Goal: Information Seeking & Learning: Learn about a topic

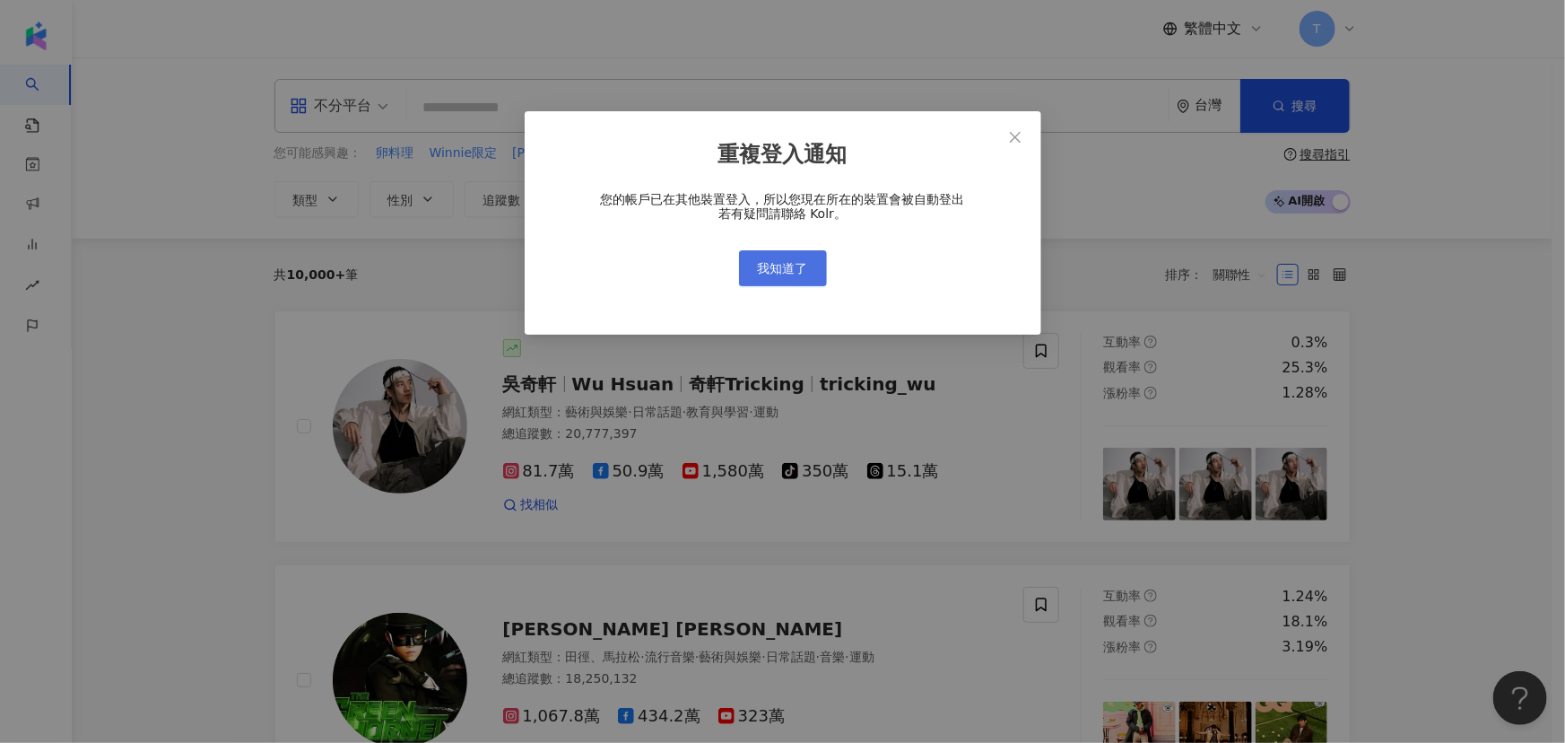
click at [762, 255] on button "我知道了" at bounding box center [783, 268] width 88 height 36
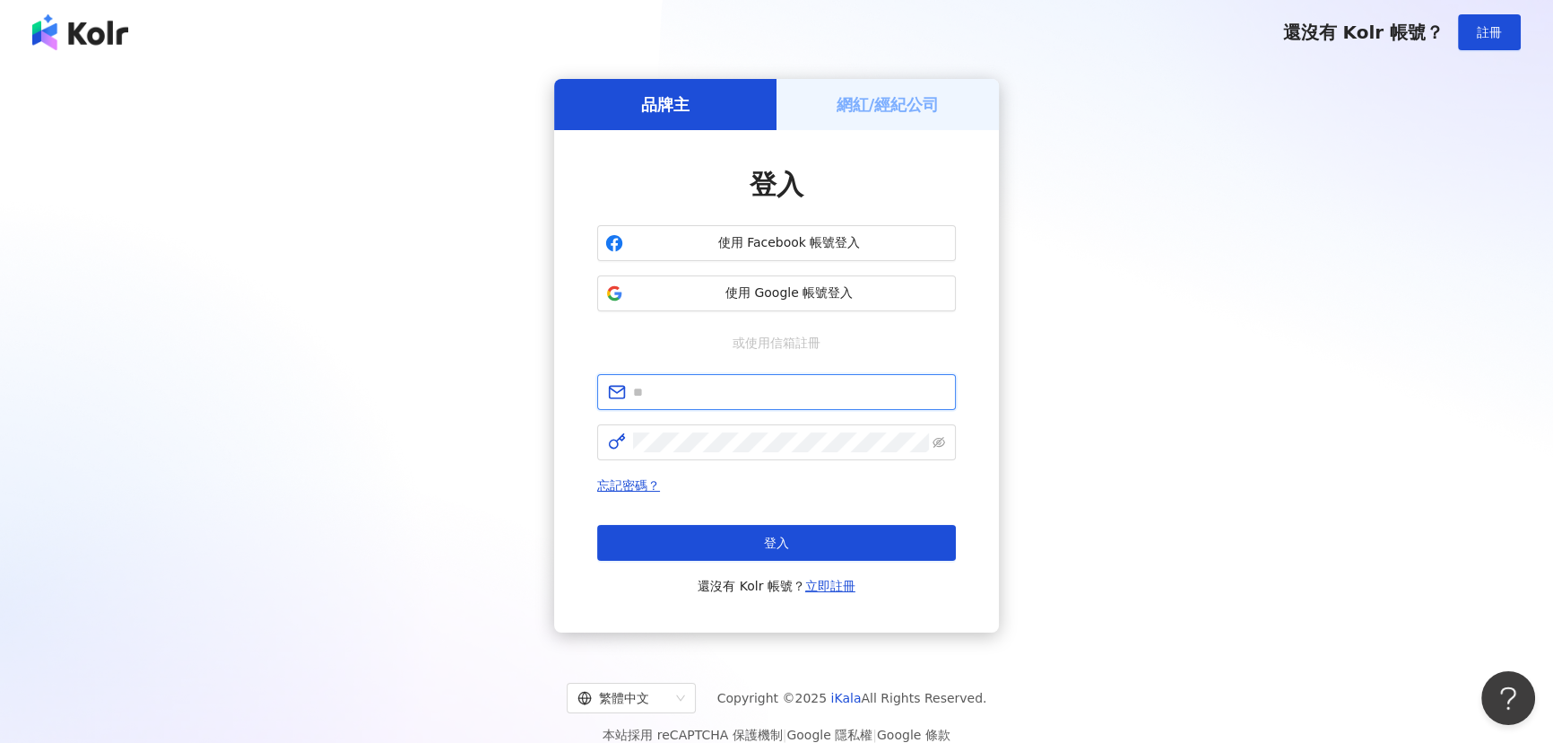
type input "**********"
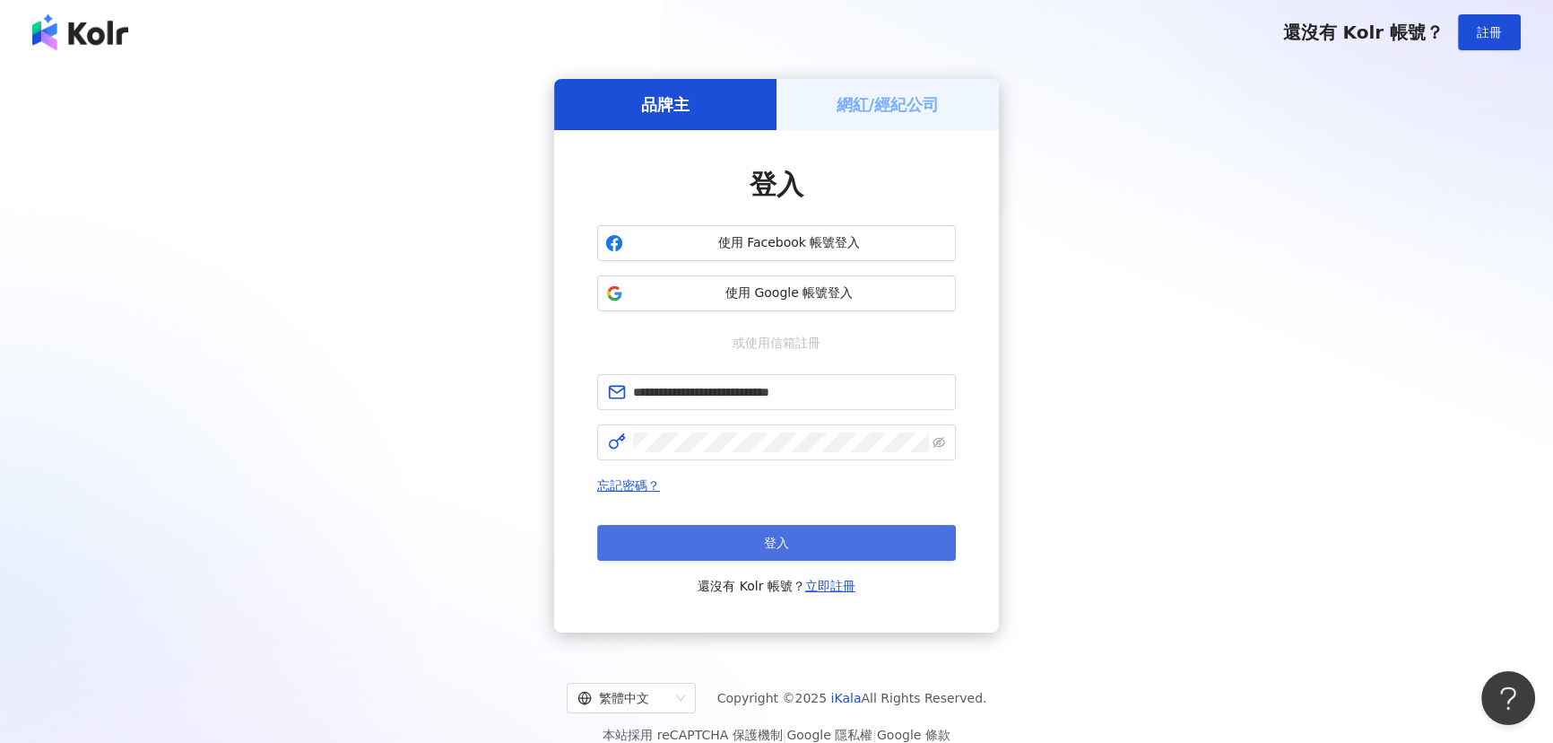
click at [774, 529] on button "登入" at bounding box center [776, 543] width 359 height 36
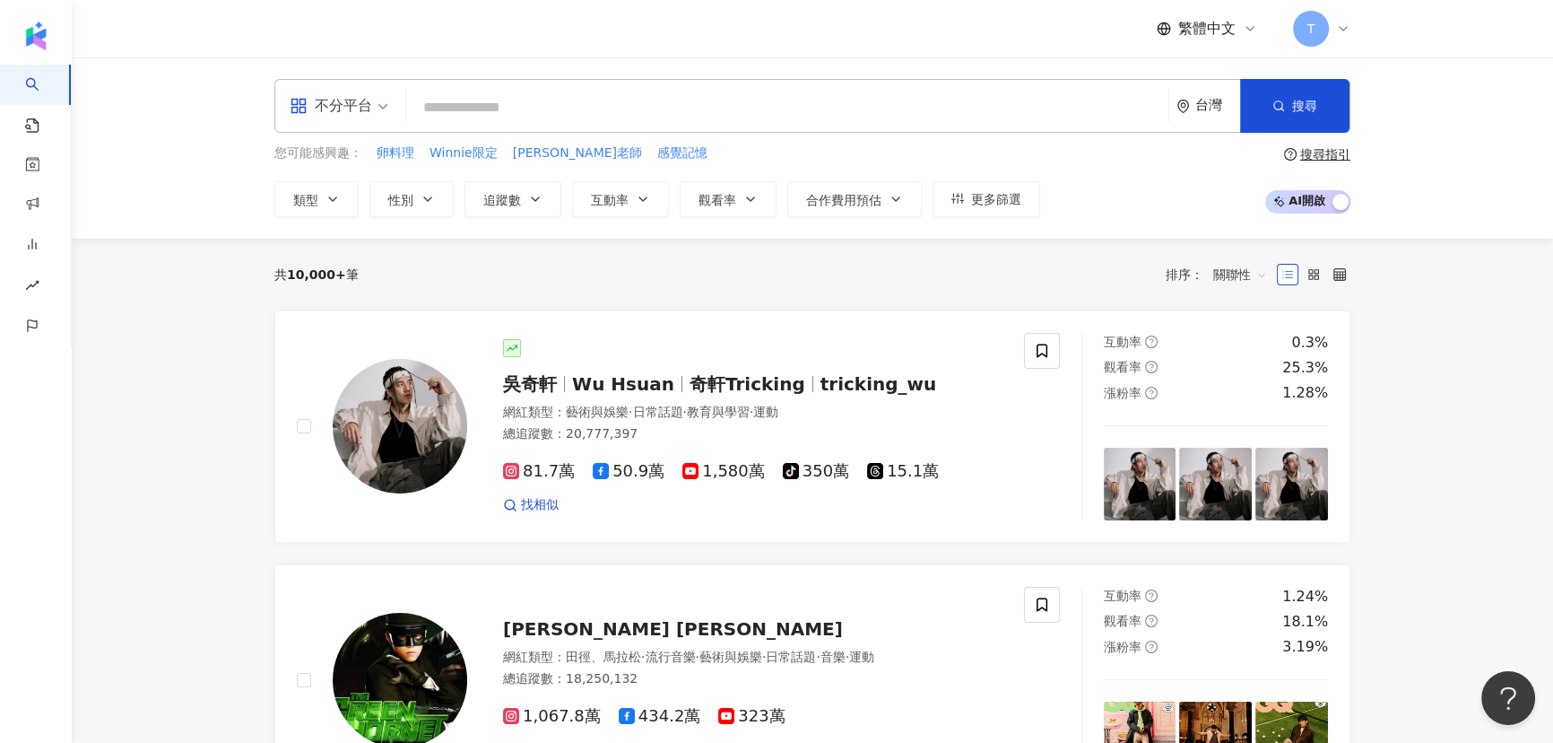
click at [520, 112] on input "search" at bounding box center [787, 108] width 748 height 34
click at [552, 98] on input "search" at bounding box center [787, 108] width 748 height 34
paste input "*********"
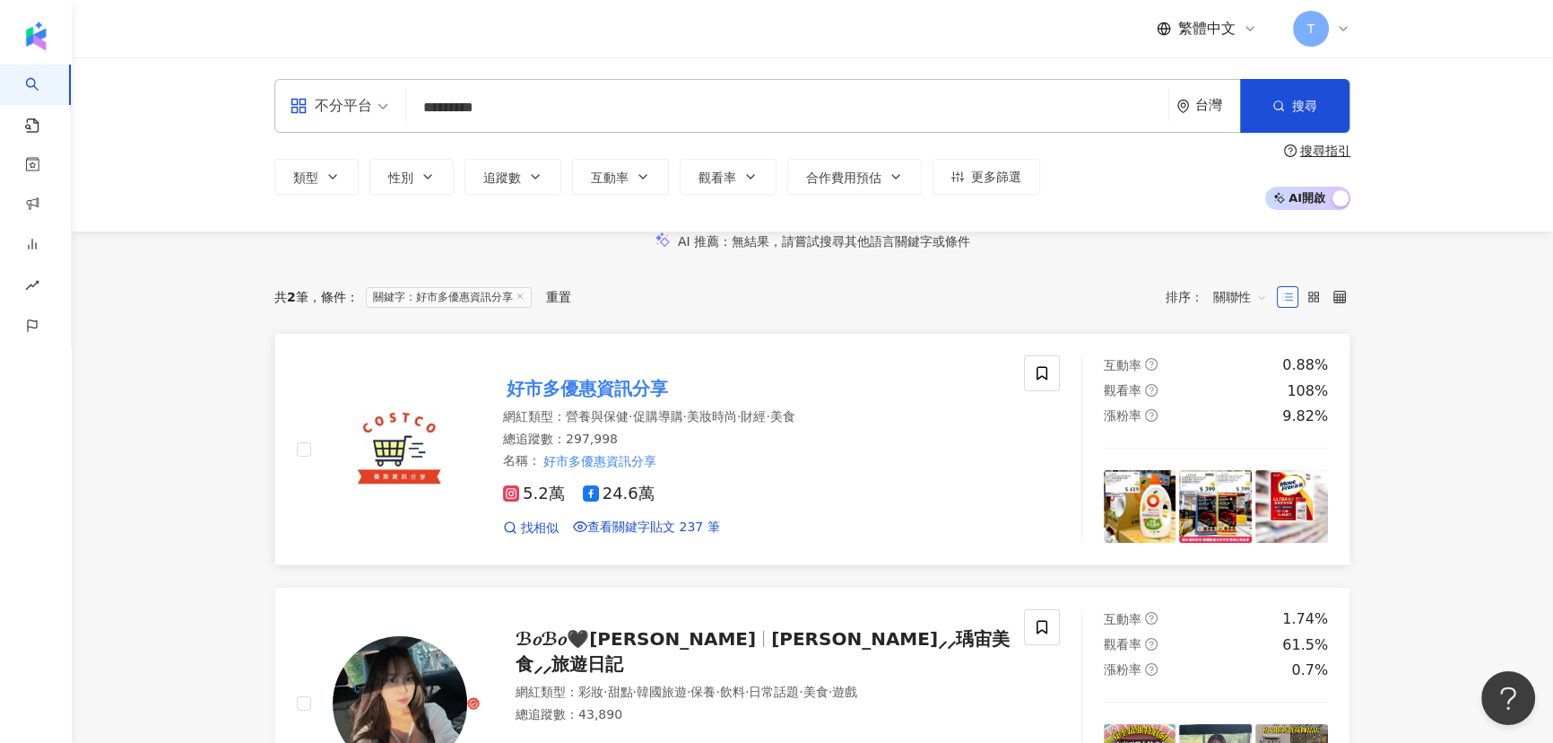
type input "*********"
click at [622, 403] on mark "好市多優惠資訊分享" at bounding box center [587, 388] width 169 height 29
click at [521, 100] on input "*********" at bounding box center [787, 108] width 748 height 34
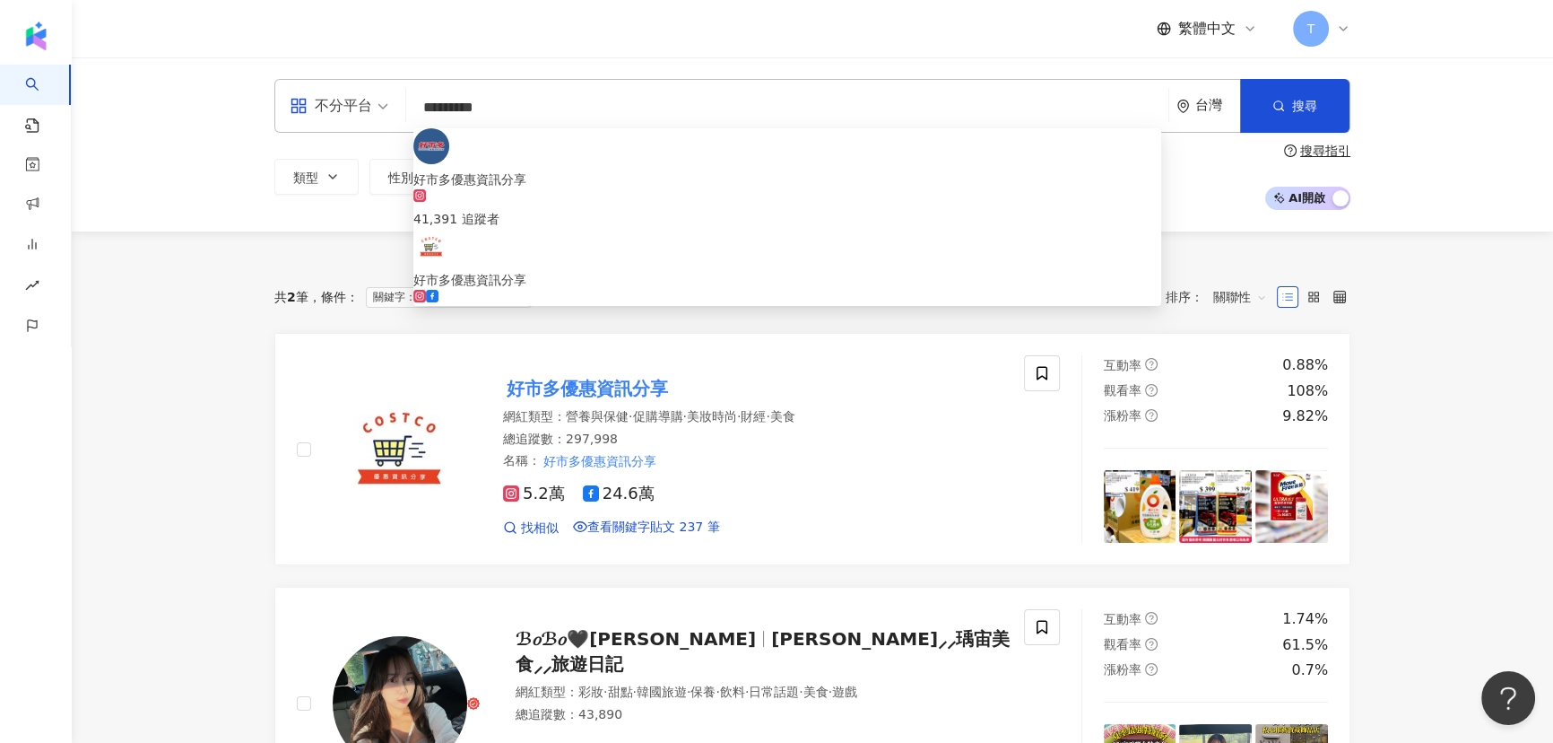
click at [526, 100] on input "*********" at bounding box center [787, 108] width 748 height 34
drag, startPoint x: 601, startPoint y: 104, endPoint x: 385, endPoint y: 99, distance: 216.2
click at [385, 99] on div "不分平台 ********* 台灣 搜尋 4e7ac1c1-b47e-43dc-9939-7207713cb33c 好市多優惠資訊分享 41,391 追蹤者 …" at bounding box center [812, 106] width 1076 height 54
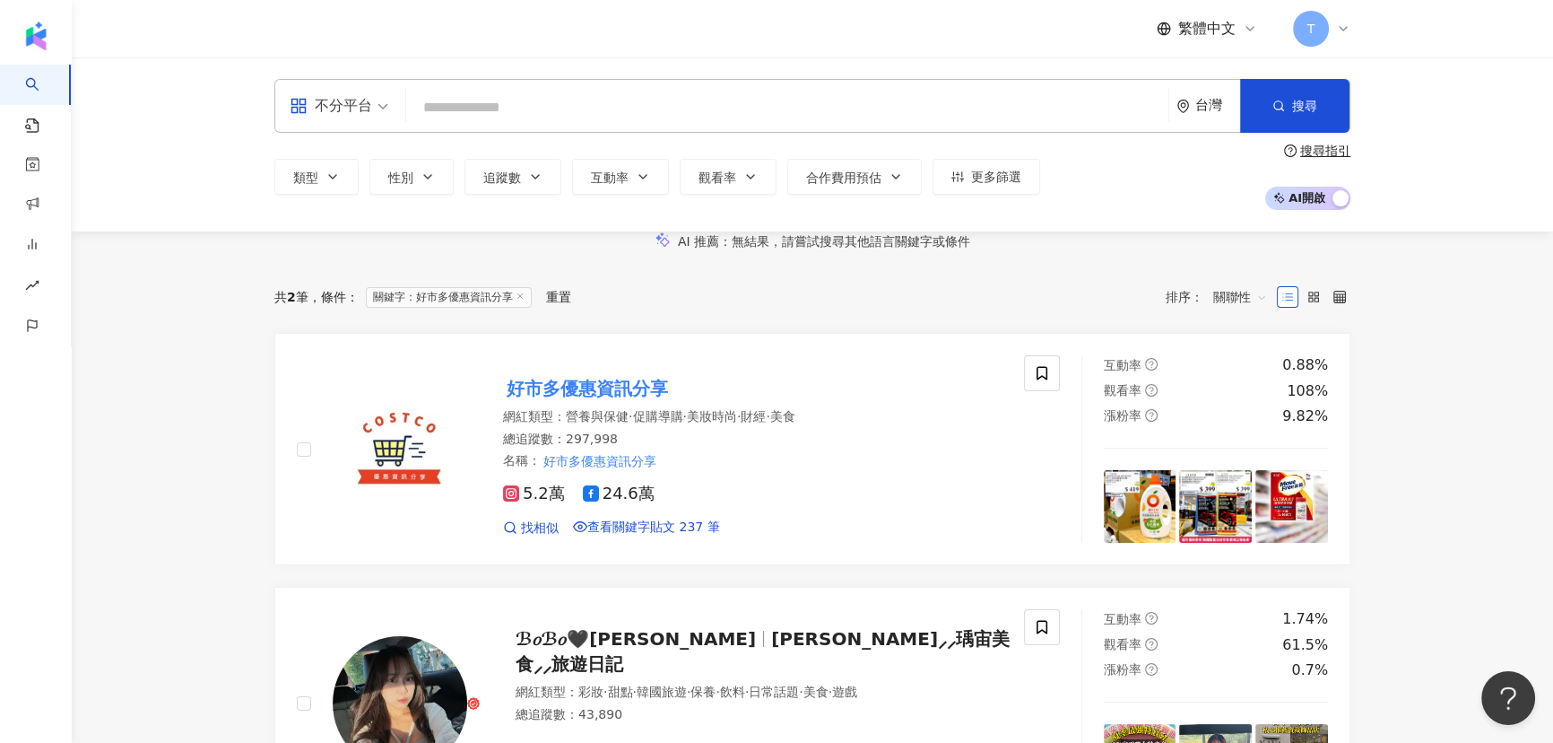
paste input "******"
type input "******"
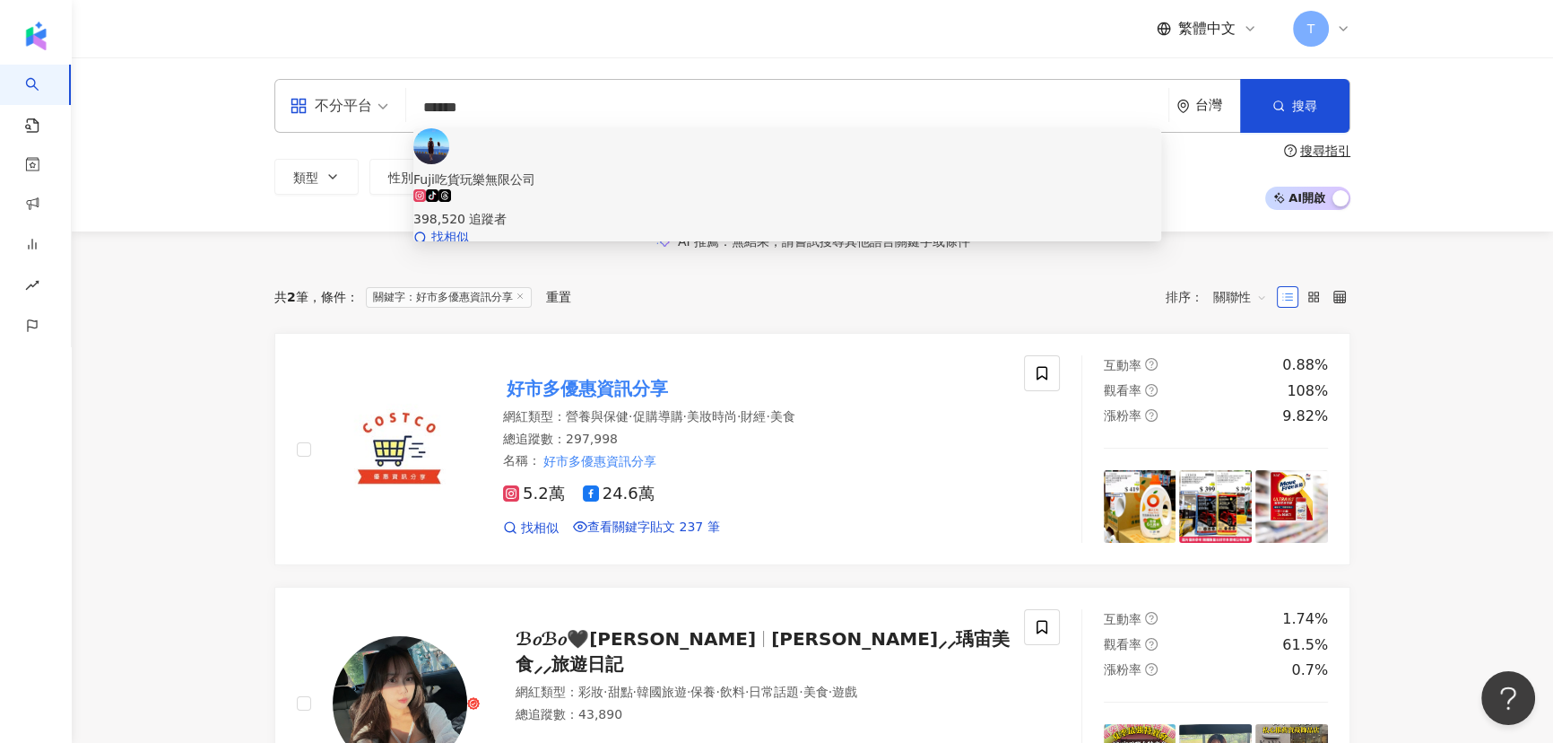
click at [570, 209] on div "398,520 追蹤者" at bounding box center [787, 219] width 748 height 20
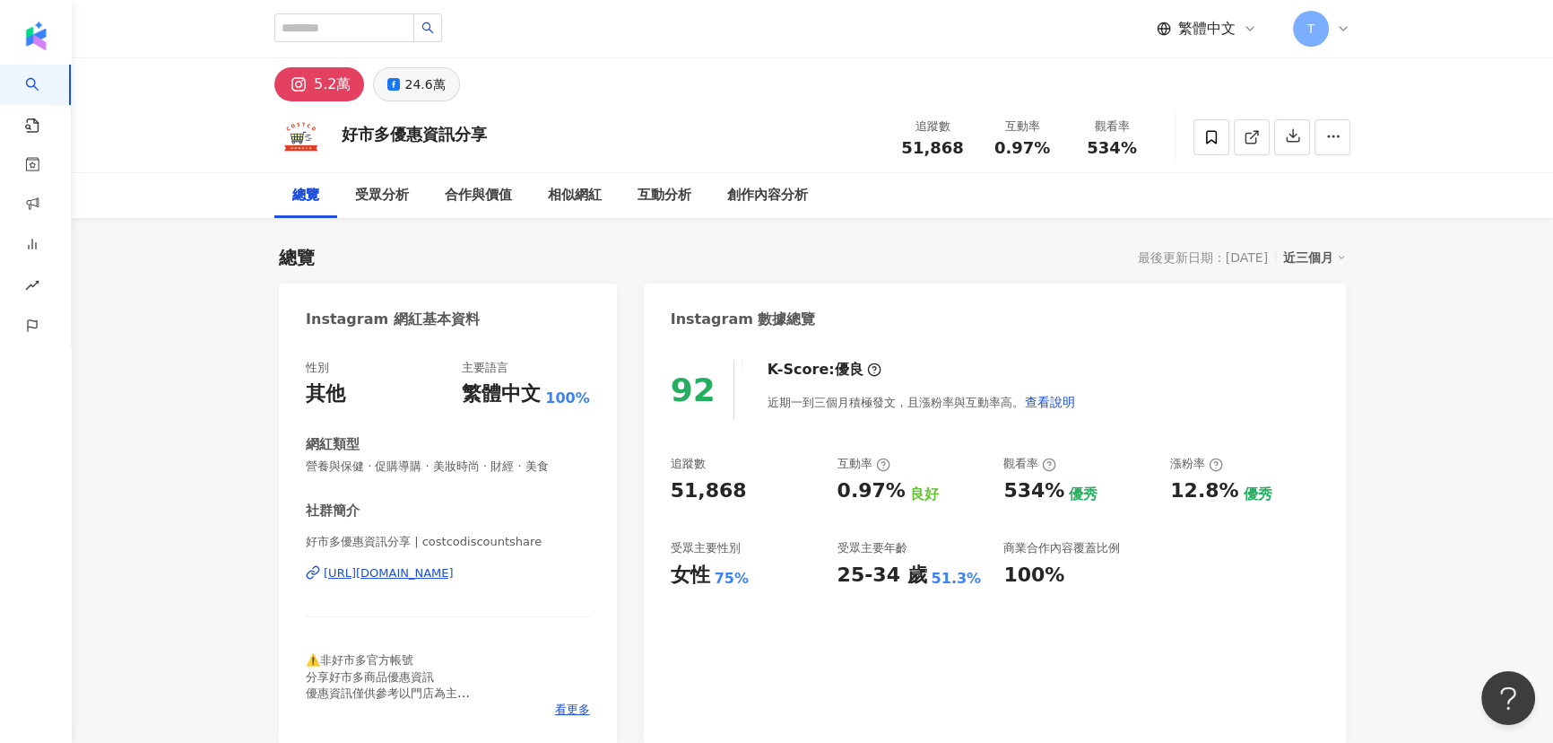
click at [412, 92] on div "24.6萬" at bounding box center [424, 84] width 40 height 25
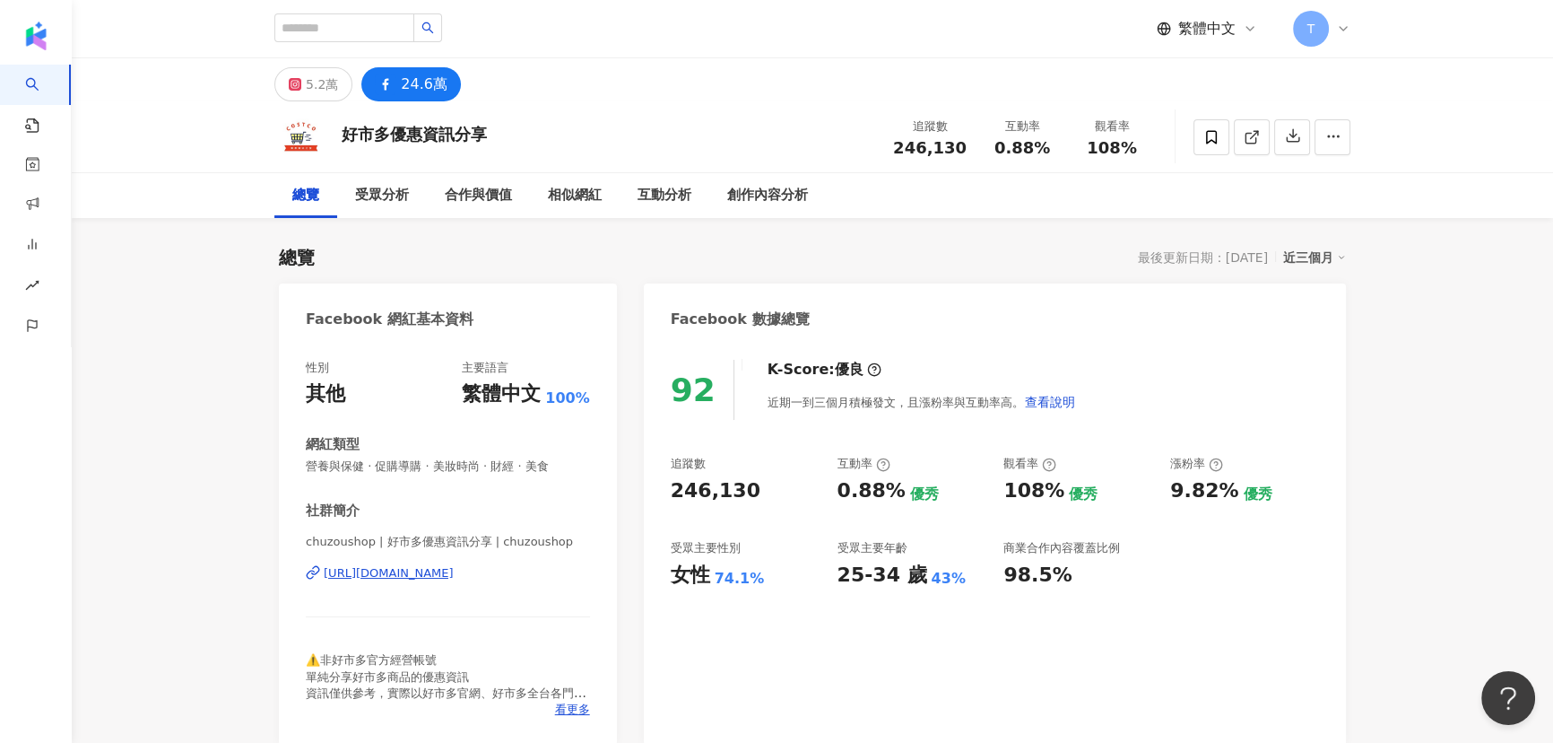
click at [306, 90] on div "5.2萬" at bounding box center [322, 84] width 32 height 25
click at [326, 88] on div "5.2萬" at bounding box center [322, 84] width 32 height 25
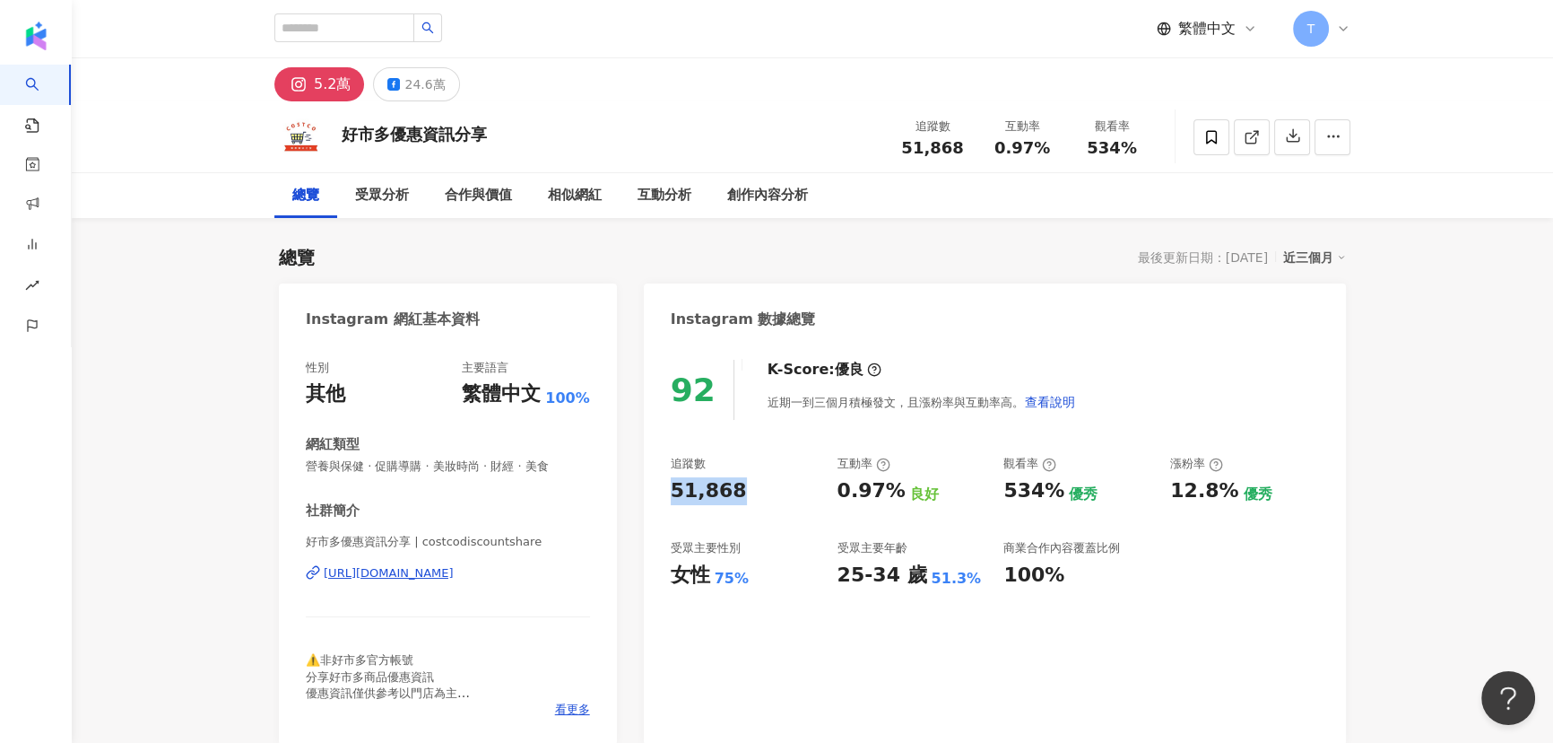
drag, startPoint x: 744, startPoint y: 491, endPoint x: 660, endPoint y: 491, distance: 84.3
click at [660, 491] on div "92 K-Score : 優良 近期一到三個月積極發文，且漲粉率與互動率高。 查看說明 追蹤數 51,868 互動率 0.97% 良好 觀看率 534% 優秀…" at bounding box center [995, 543] width 702 height 403
copy div "51,868"
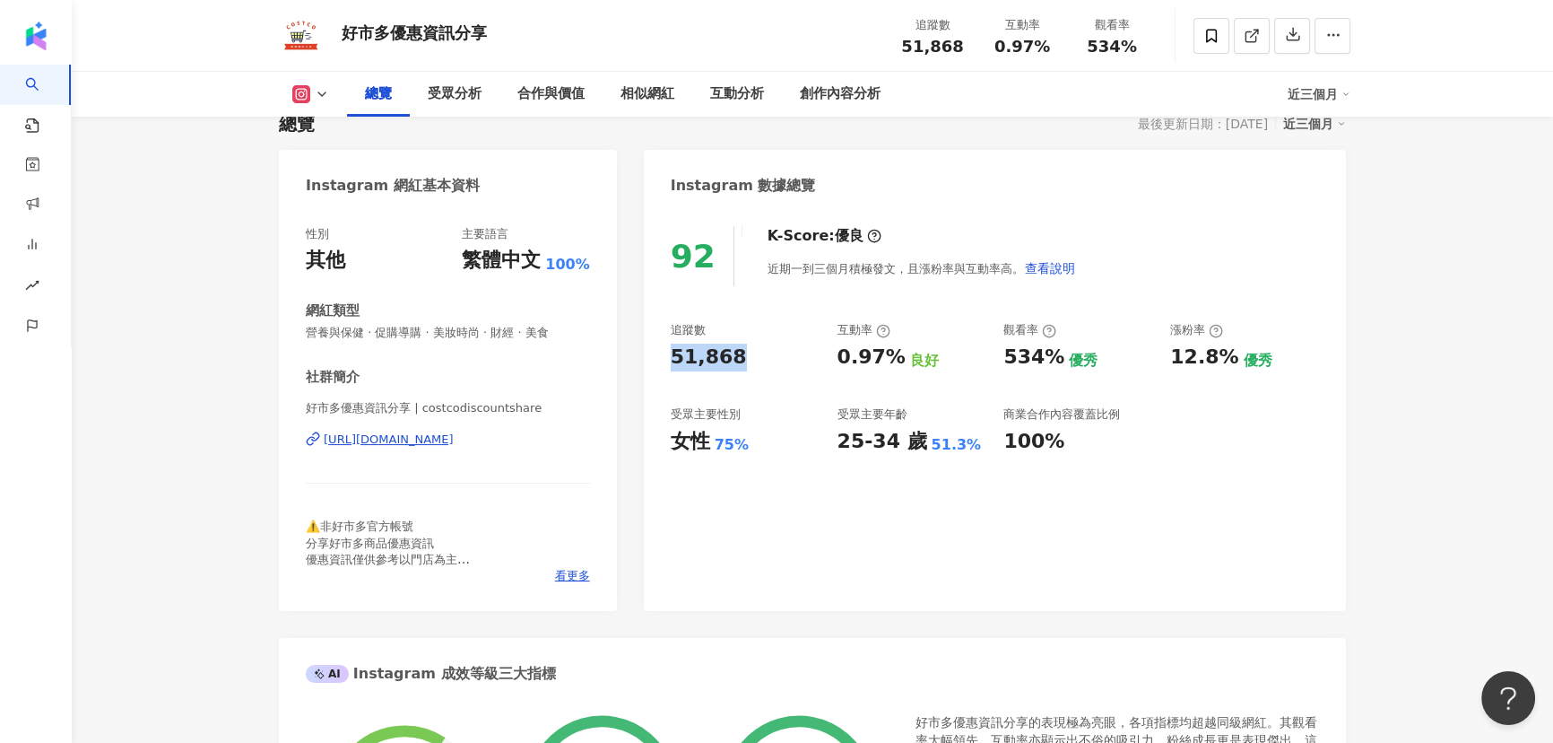
scroll to position [162, 0]
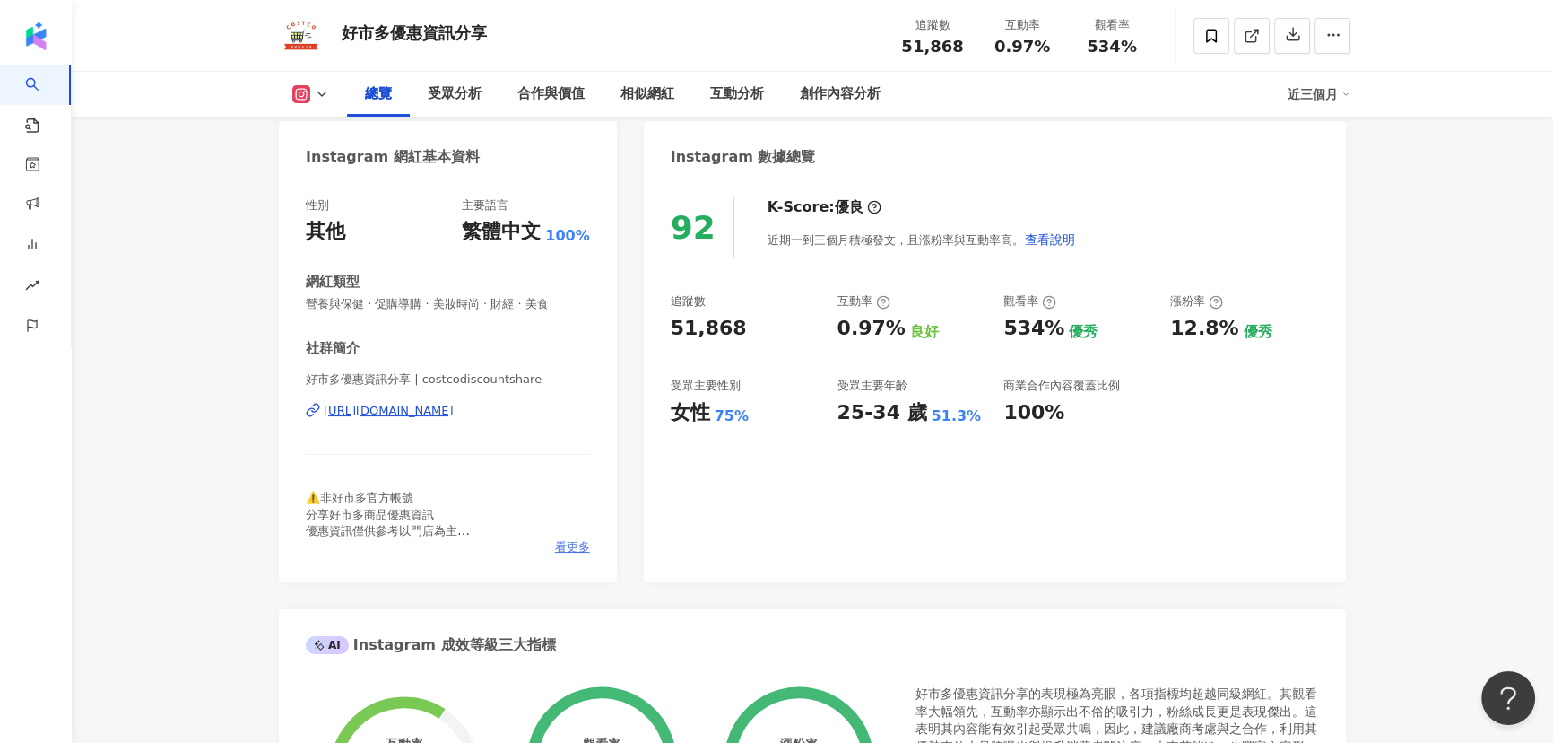
click at [579, 544] on span "看更多" at bounding box center [572, 547] width 35 height 16
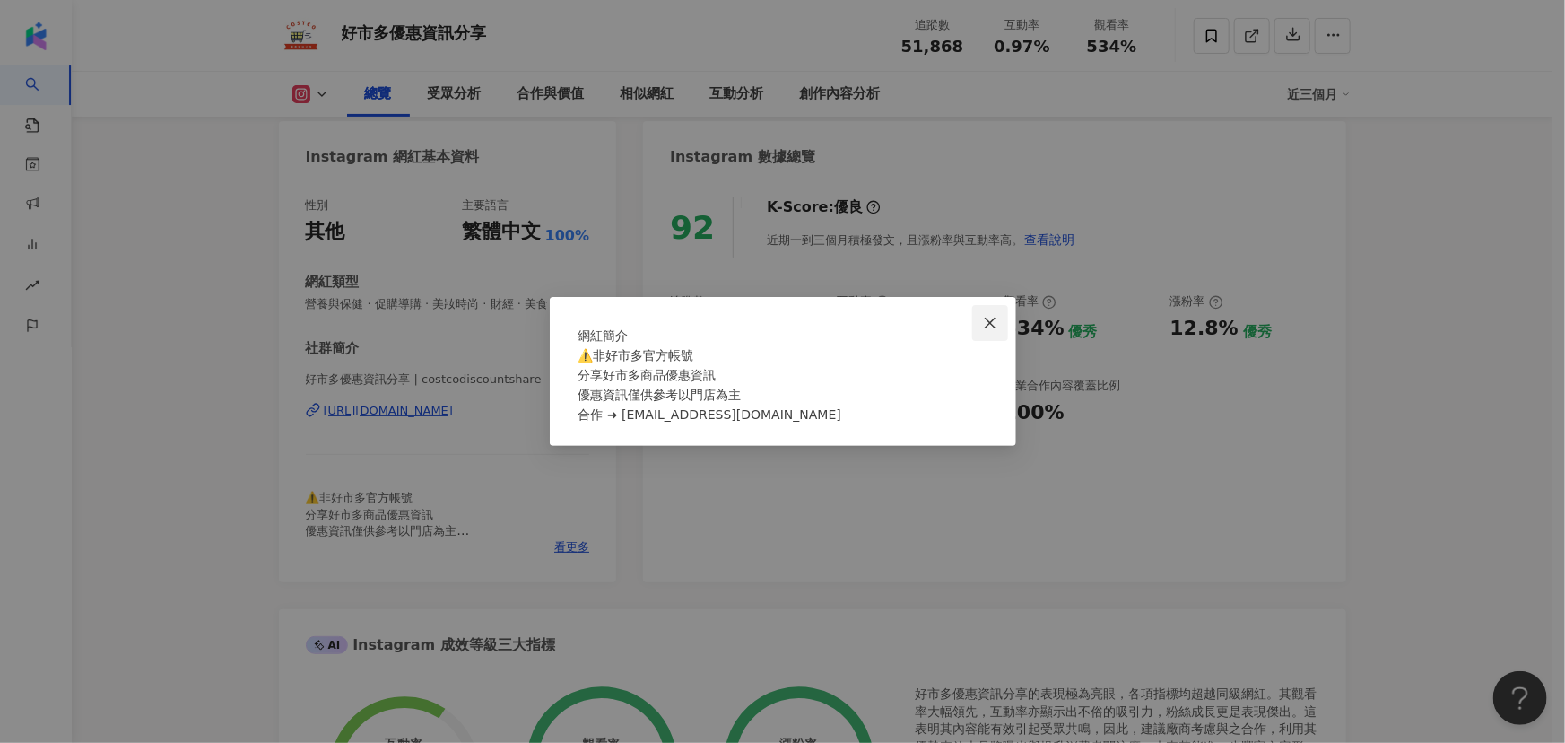
click at [986, 316] on icon "close" at bounding box center [990, 323] width 14 height 14
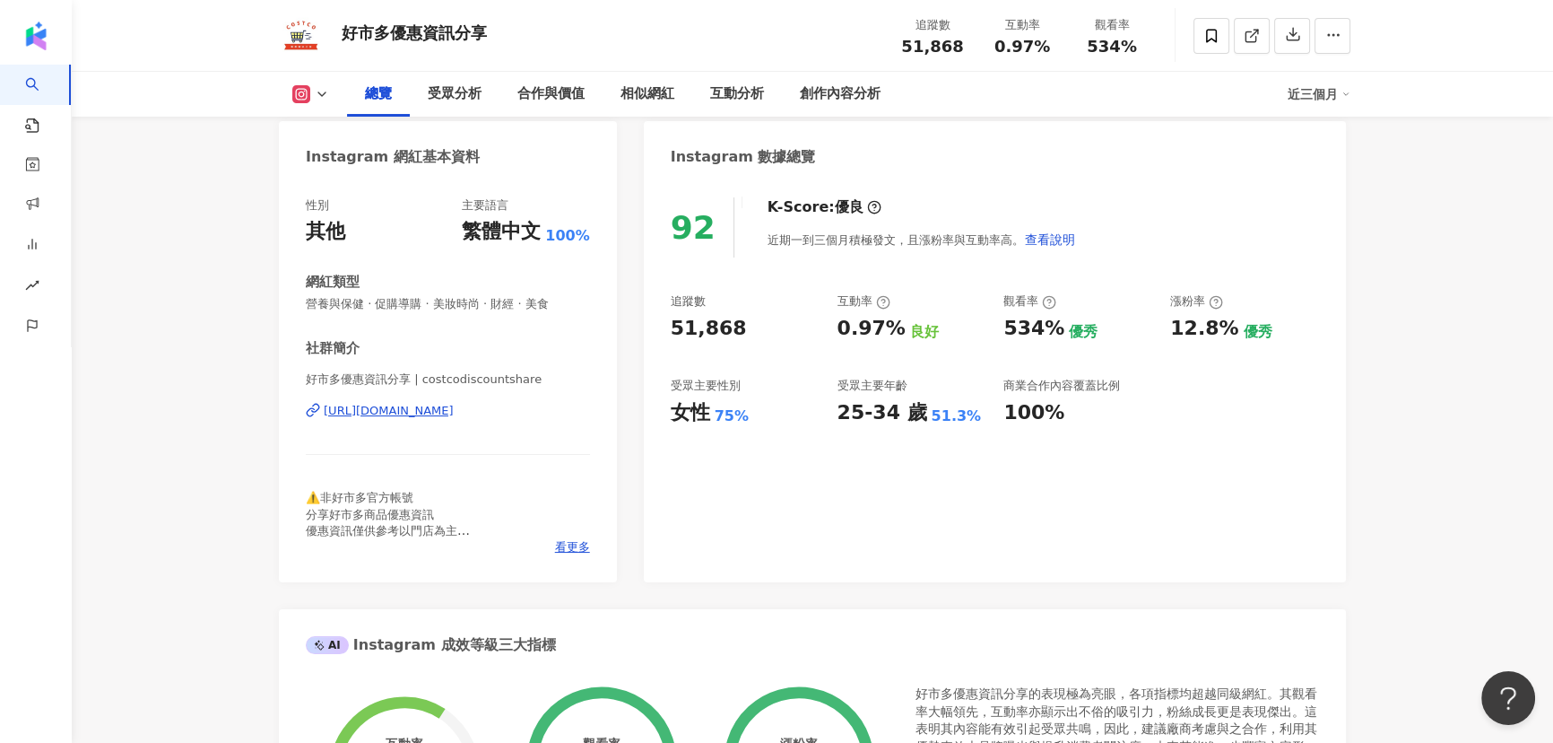
drag, startPoint x: 413, startPoint y: 410, endPoint x: 262, endPoint y: 617, distance: 256.2
click at [321, 91] on icon at bounding box center [322, 94] width 14 height 14
click at [320, 100] on icon at bounding box center [322, 94] width 14 height 14
click at [321, 97] on icon at bounding box center [322, 94] width 14 height 14
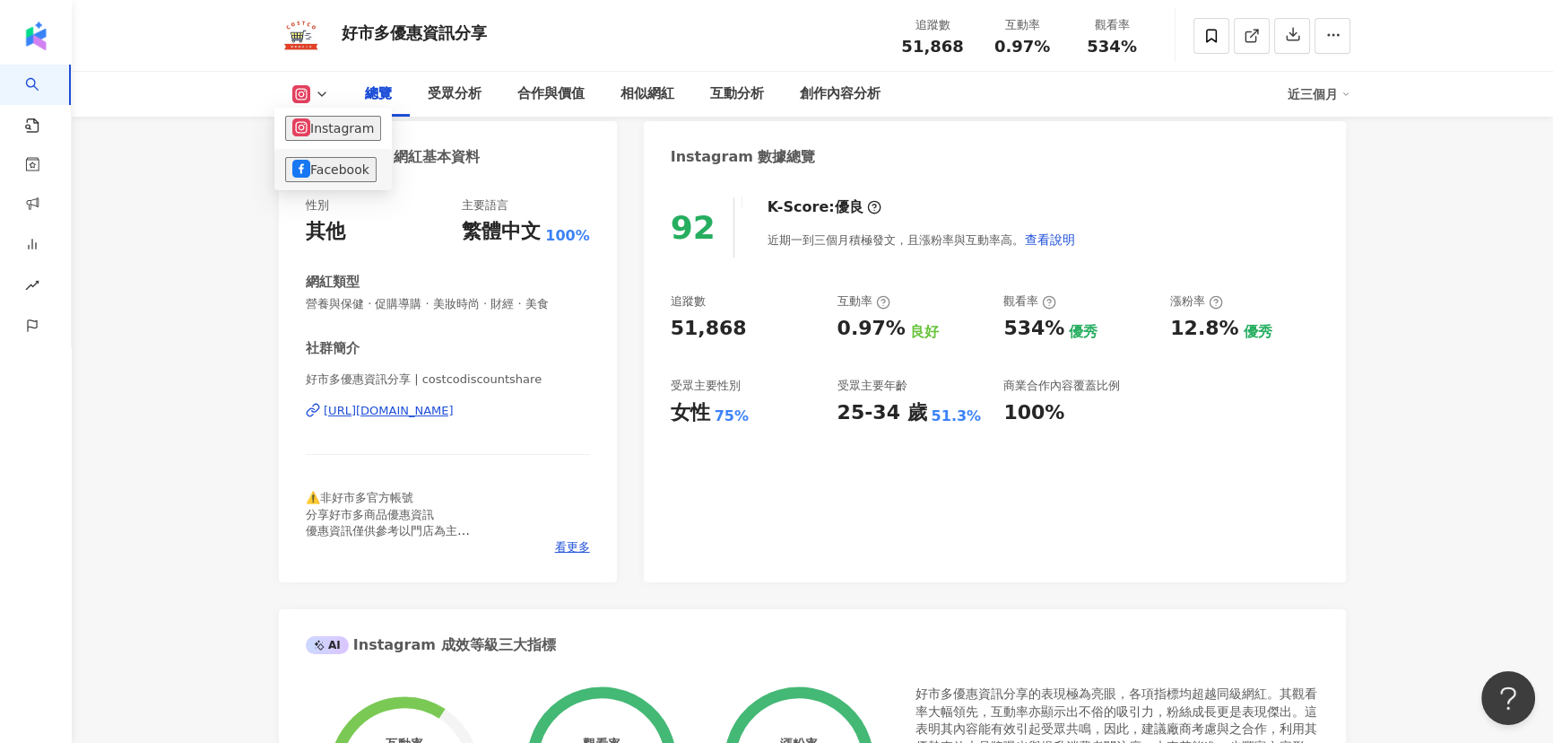
click at [331, 160] on button "Facebook" at bounding box center [330, 169] width 91 height 25
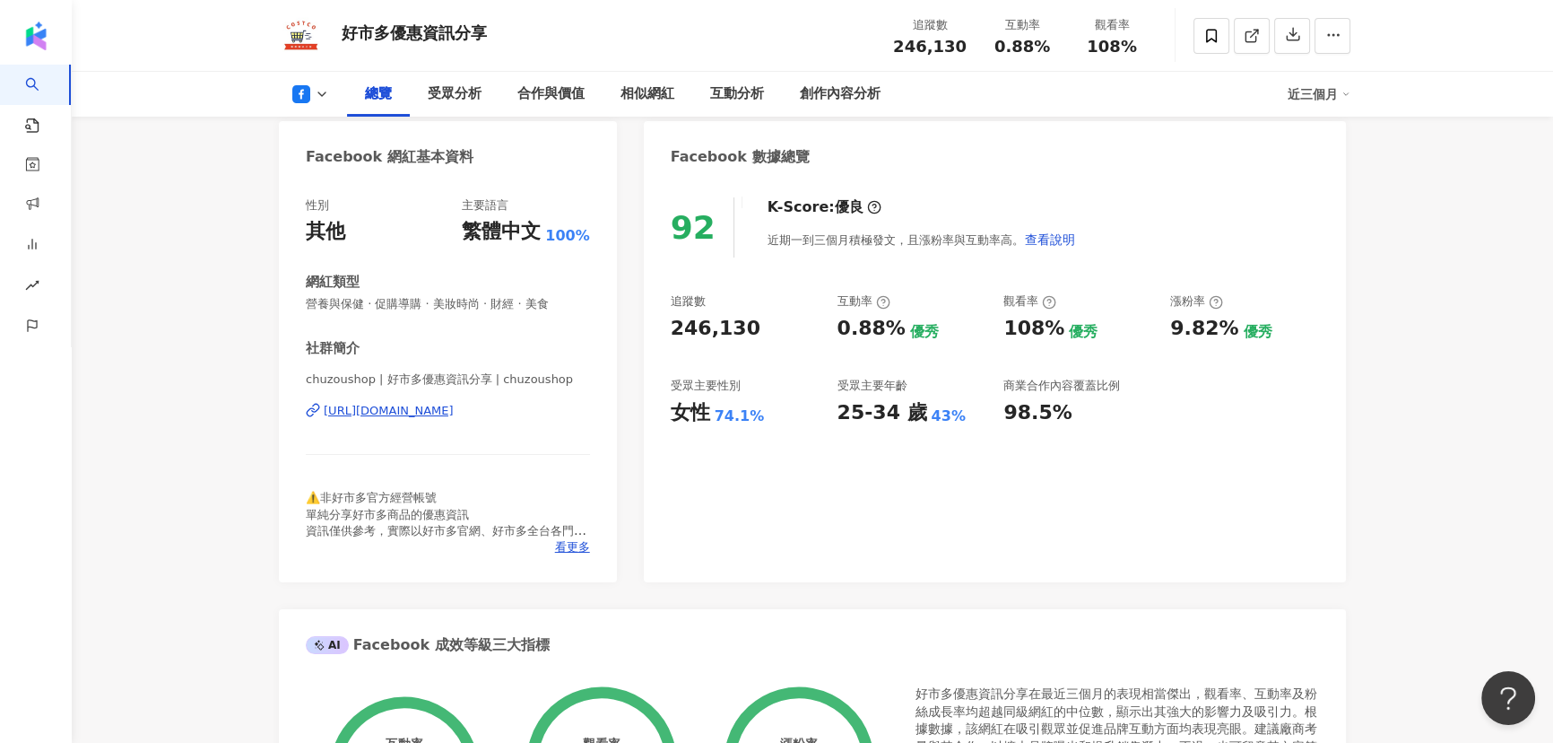
click at [651, 332] on div "92 K-Score : 優良 近期一到三個月積極發文，且漲粉率與互動率高。 查看說明 追蹤數 246,130 互動率 0.88% 優秀 觀看率 108% 優…" at bounding box center [995, 380] width 702 height 403
click at [752, 320] on div "246,130" at bounding box center [745, 329] width 149 height 28
click at [764, 316] on div "246,130" at bounding box center [745, 329] width 149 height 28
drag, startPoint x: 671, startPoint y: 330, endPoint x: 704, endPoint y: 301, distance: 43.9
click at [657, 328] on div "92 K-Score : 優良 近期一到三個月積極發文，且漲粉率與互動率高。 查看說明 追蹤數 246,130 互動率 0.88% 優秀 觀看率 108% 優…" at bounding box center [995, 380] width 702 height 403
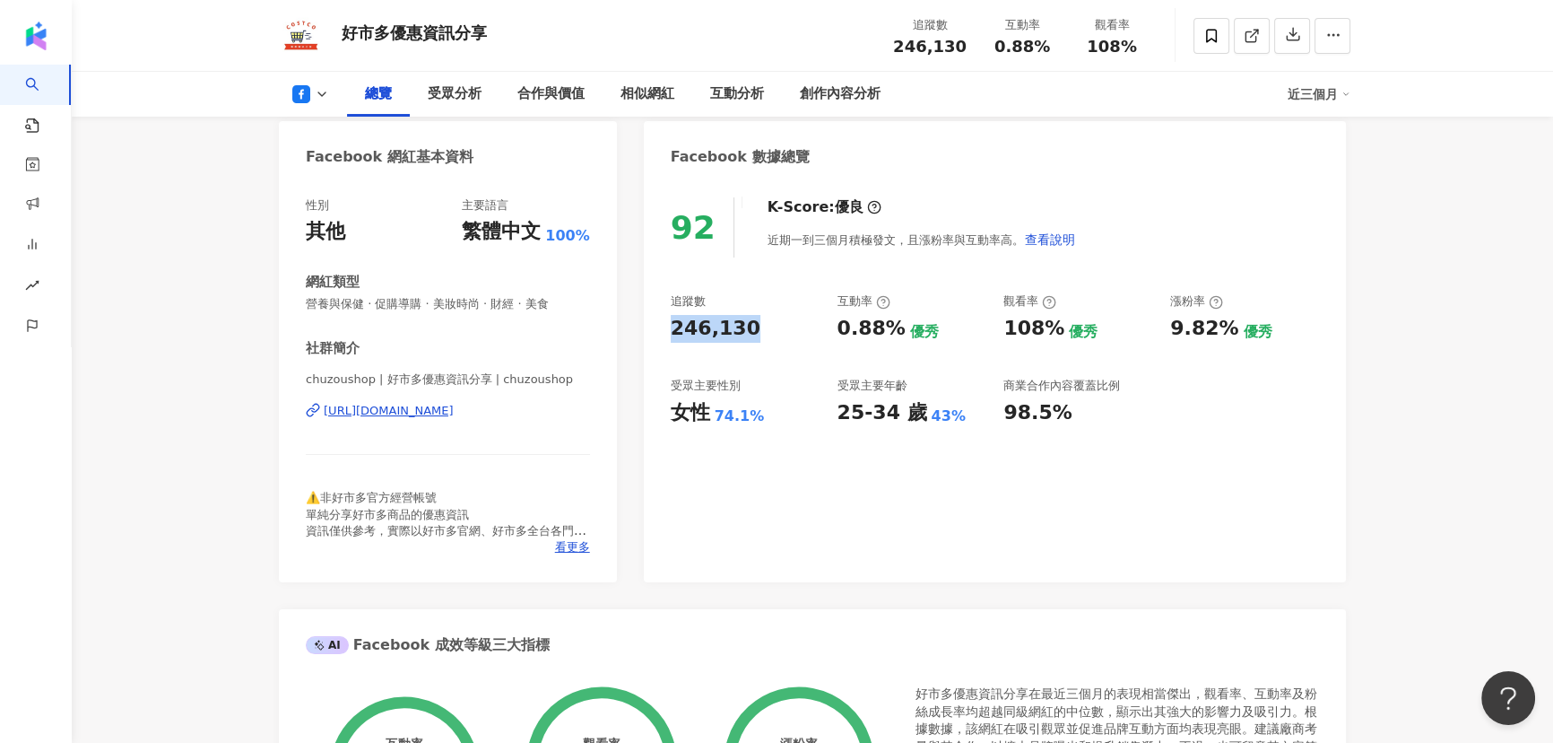
copy div "246,130"
click at [740, 359] on div "追蹤數 246,130 互動率 0.88% 優秀 觀看率 108% 優秀 漲粉率 9.82% 優秀 受眾主要性別 女性 74.1% 受眾主要年齡 25-34 …" at bounding box center [995, 359] width 648 height 133
click at [448, 100] on div "受眾分析" at bounding box center [455, 94] width 54 height 22
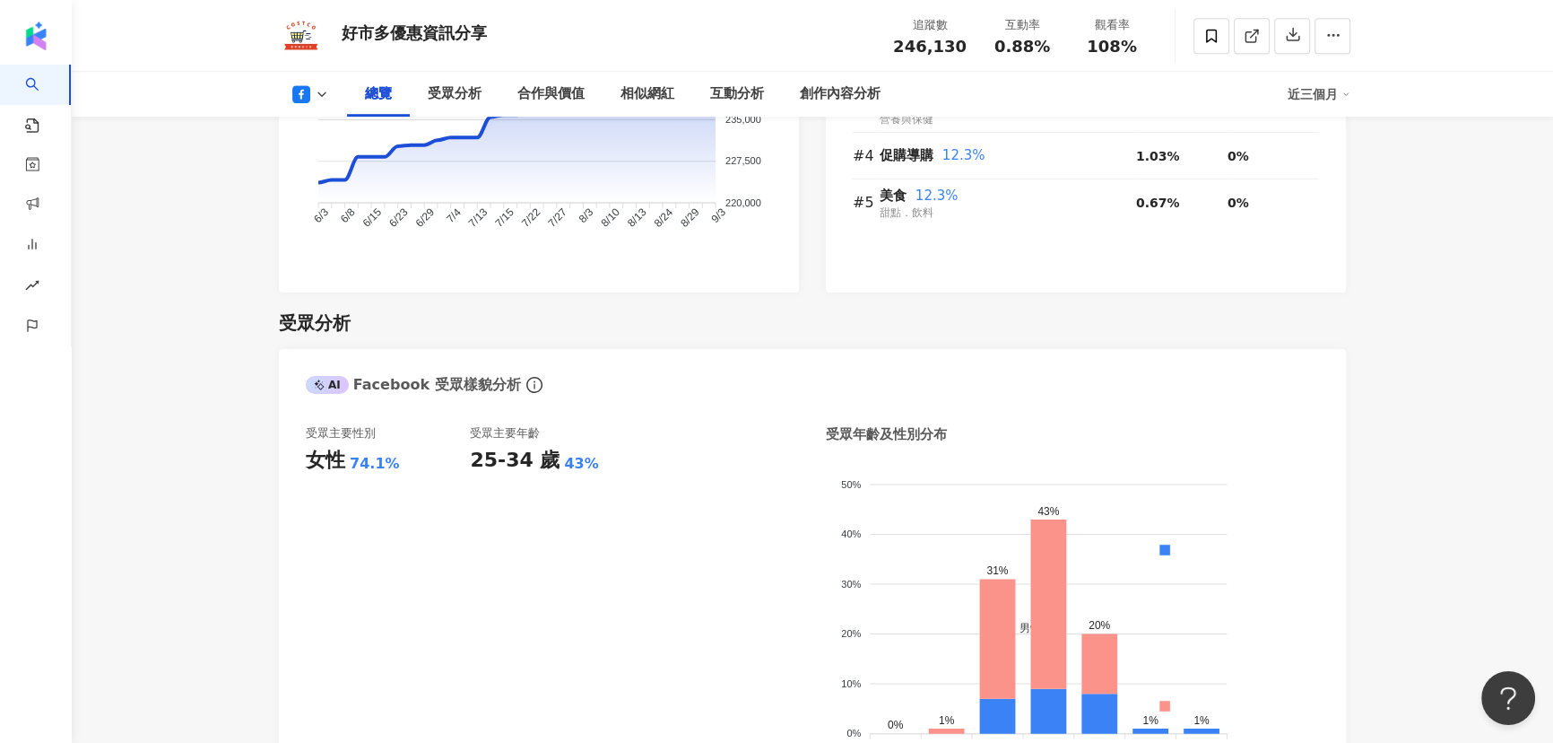
scroll to position [1370, 0]
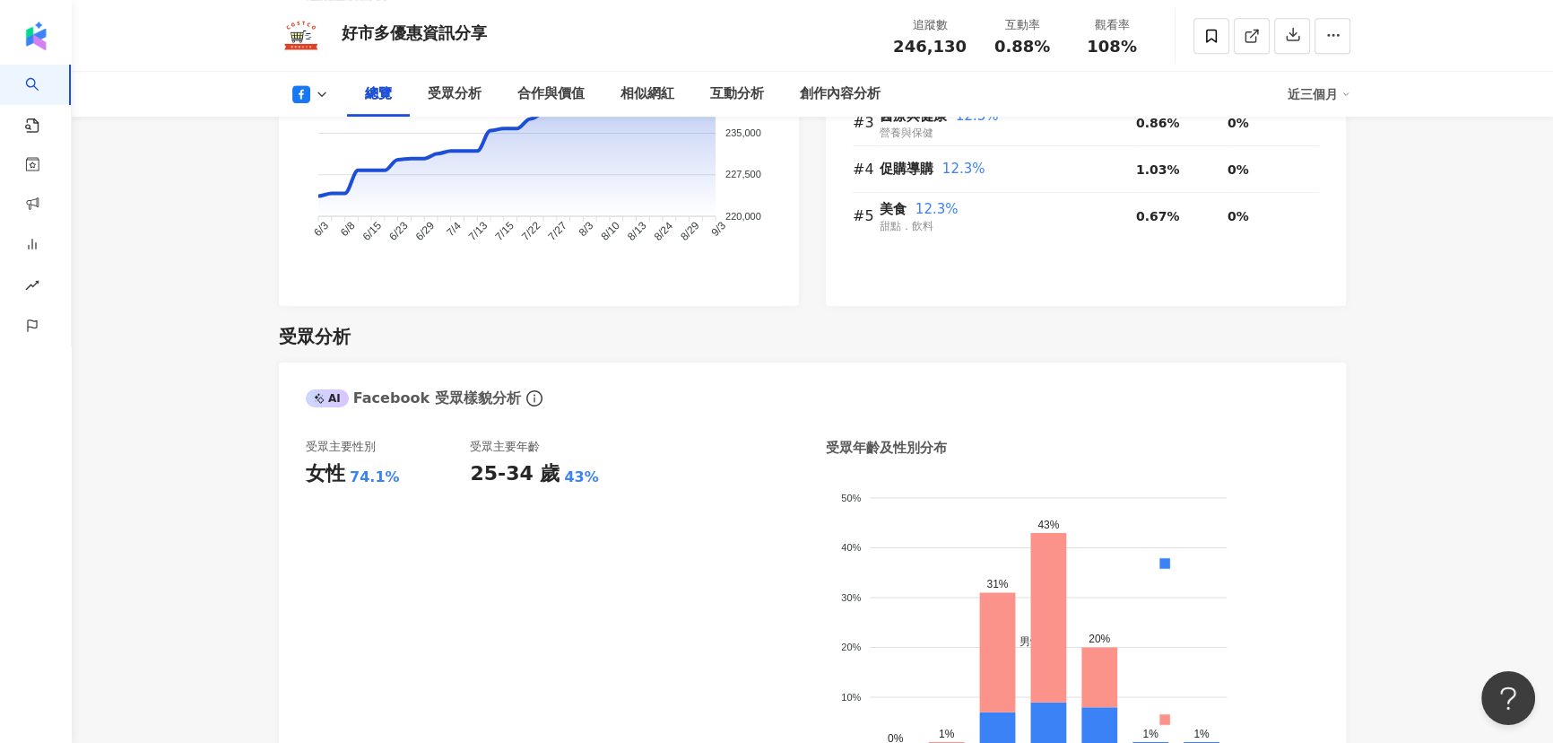
click at [326, 91] on icon at bounding box center [322, 94] width 14 height 14
click at [342, 130] on button "Instagram" at bounding box center [339, 127] width 108 height 25
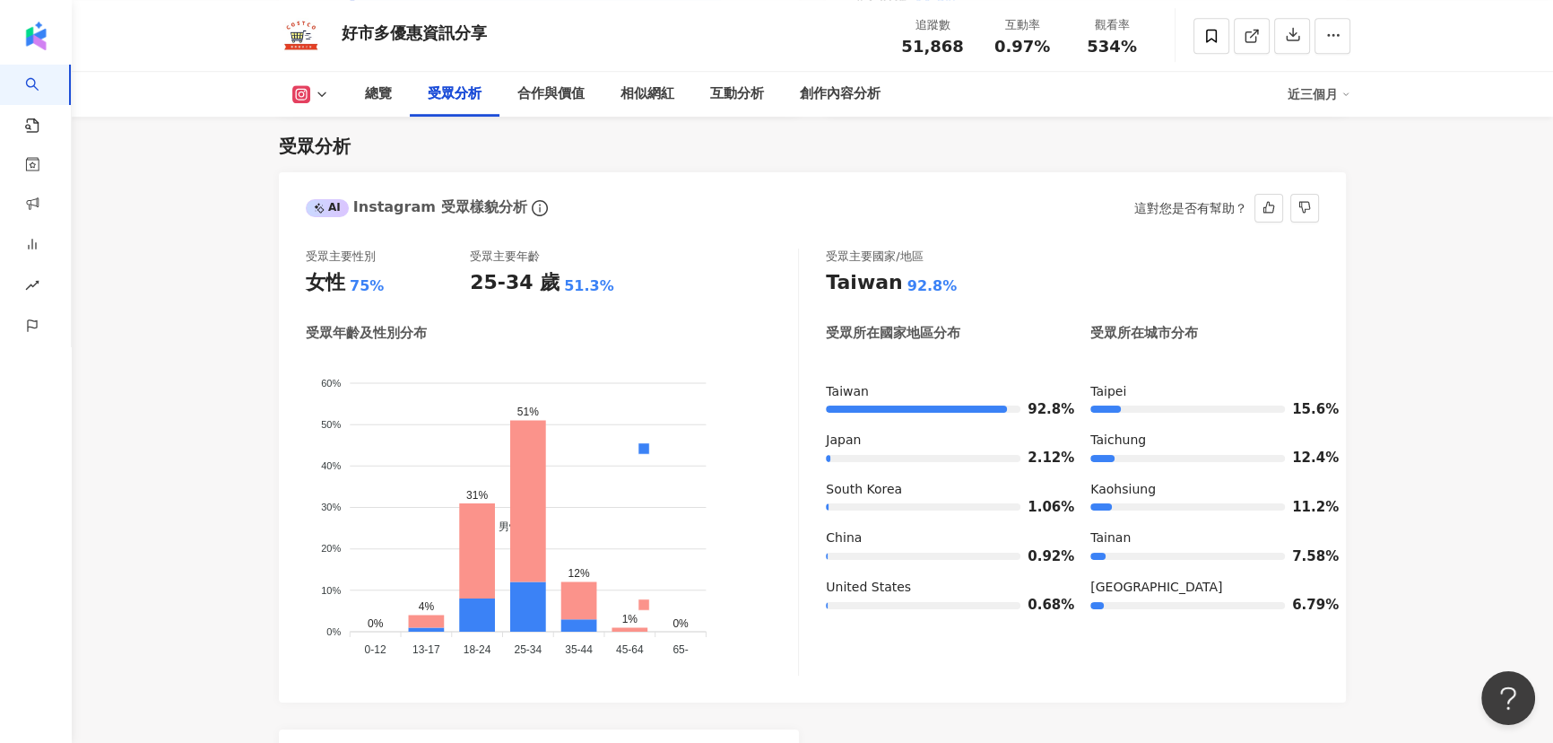
scroll to position [1614, 0]
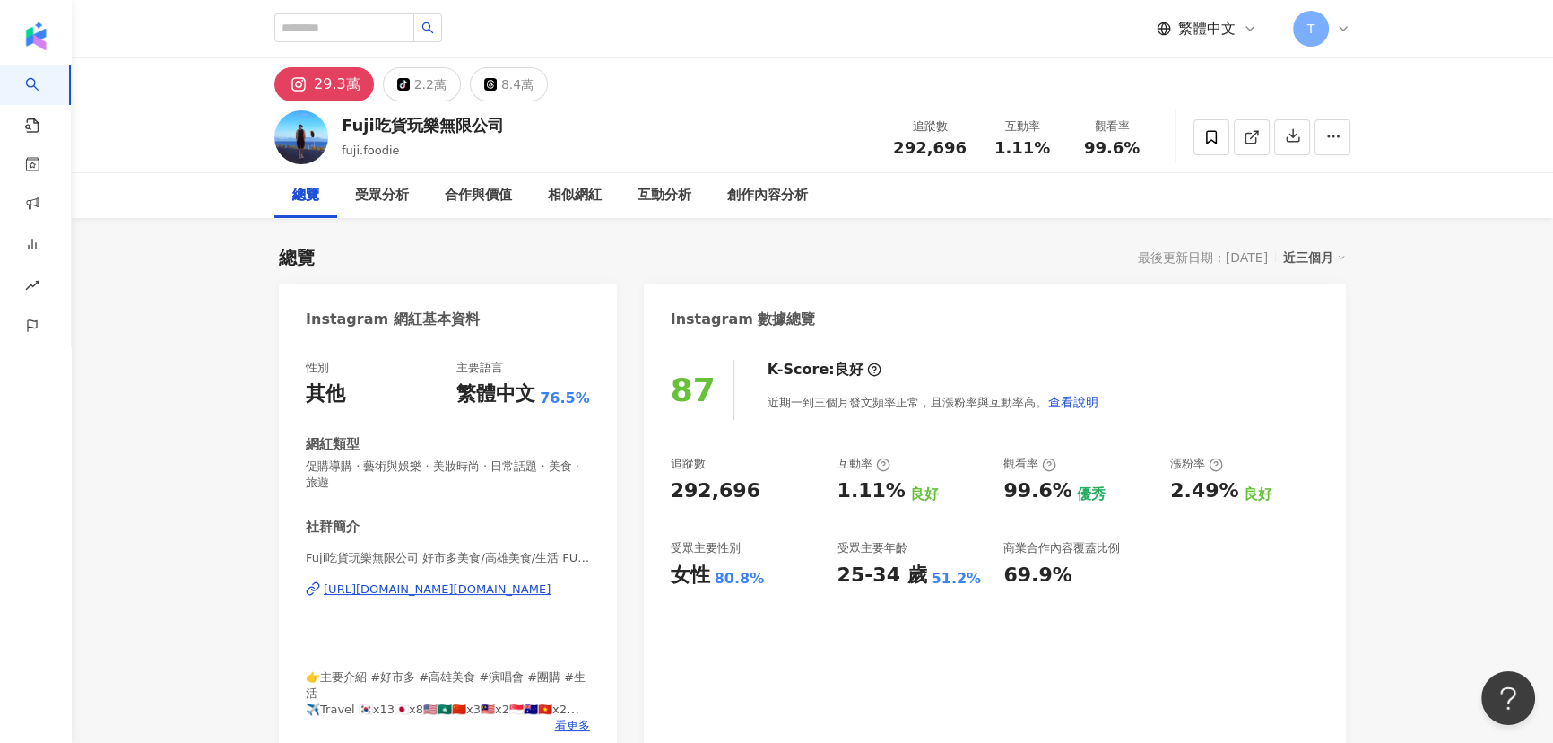
scroll to position [162, 0]
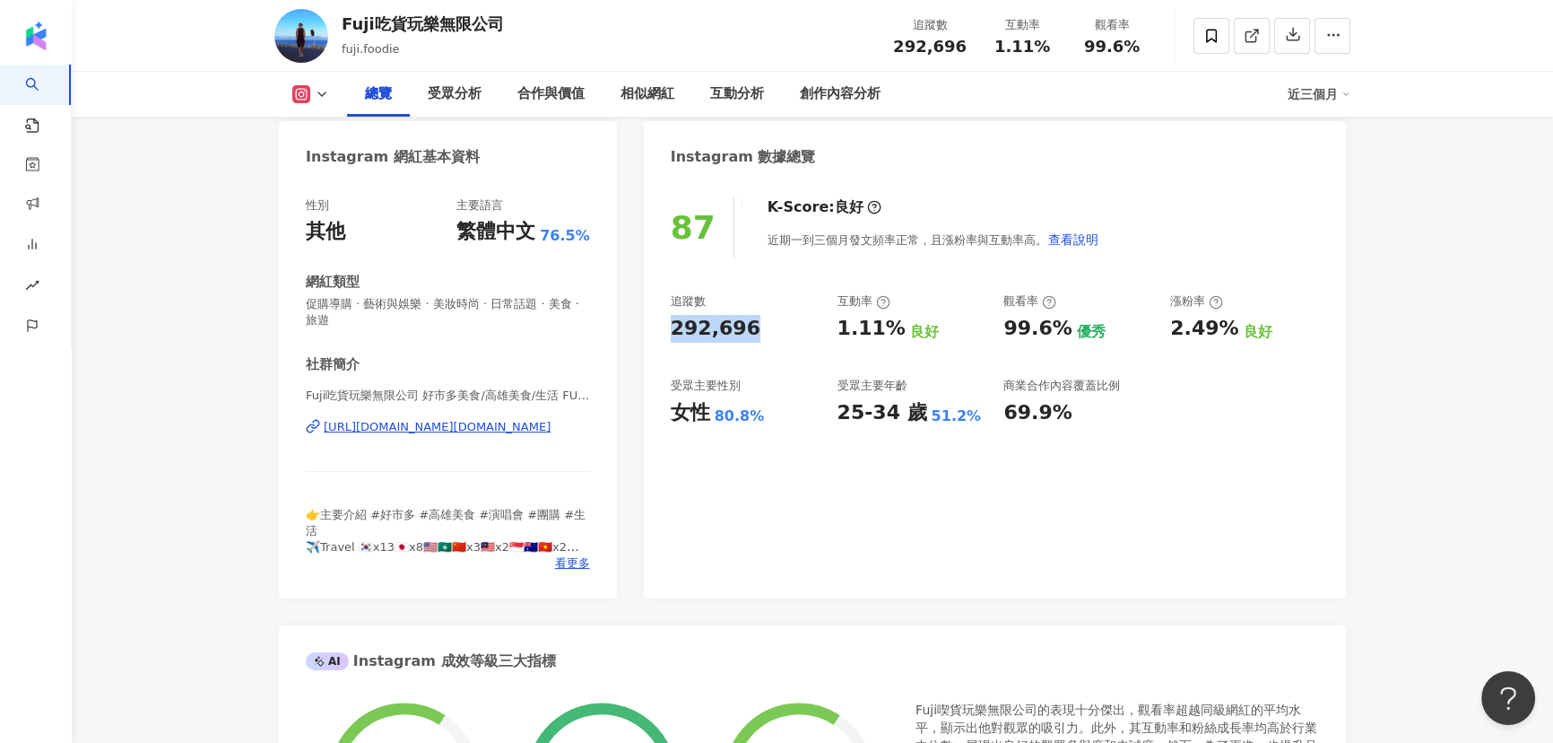
drag, startPoint x: 758, startPoint y: 334, endPoint x: 644, endPoint y: 320, distance: 114.7
click at [646, 324] on div "87 K-Score : 良好 近期一到三個月發文頻率正常，且漲粉率與互動率高。 查看說明 追蹤數 292,696 互動率 1.11% 良好 觀看率 99.6…" at bounding box center [995, 388] width 702 height 419
copy div "292,696"
click at [320, 98] on icon at bounding box center [322, 94] width 14 height 14
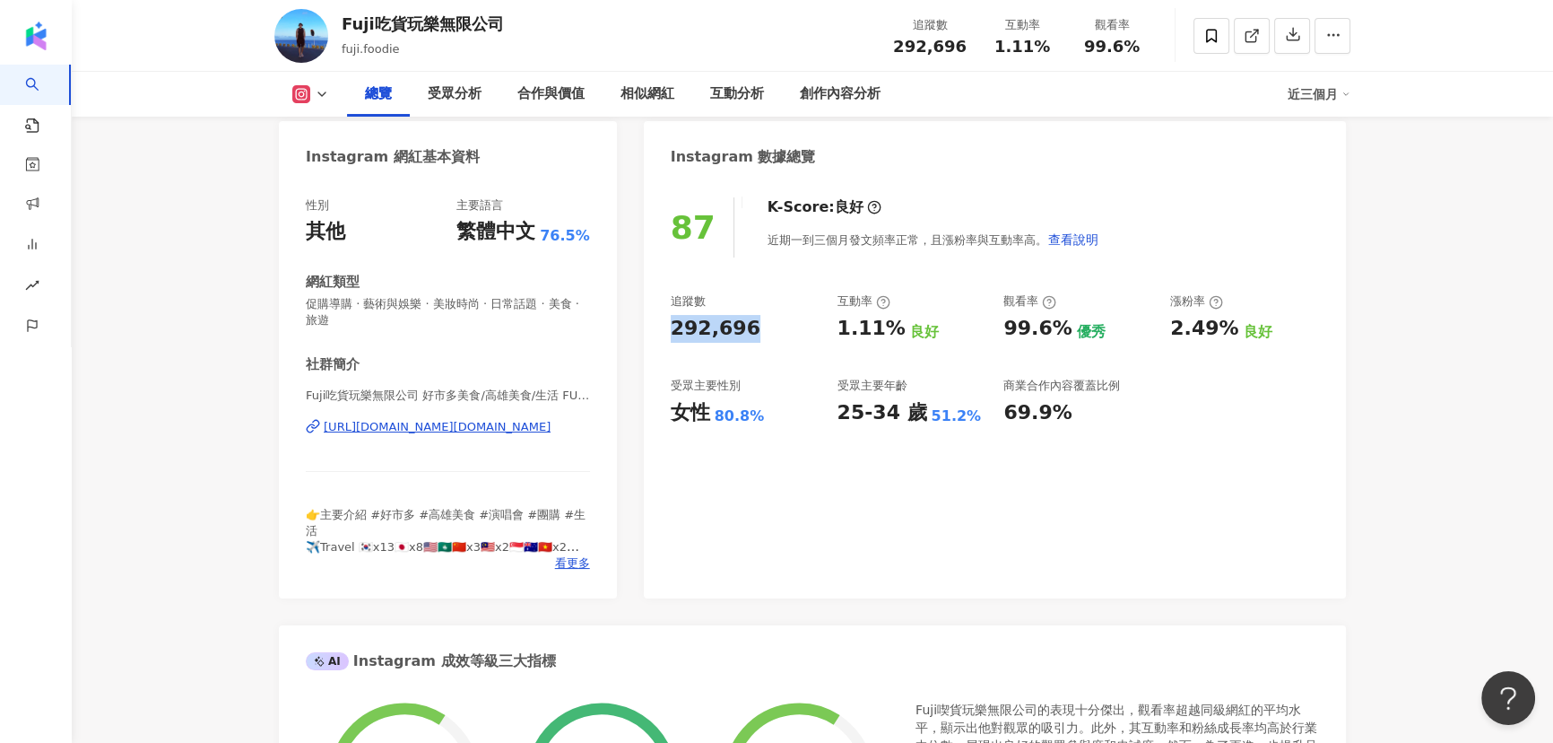
drag, startPoint x: 782, startPoint y: 331, endPoint x: 646, endPoint y: 328, distance: 136.4
click at [646, 328] on div "87 K-Score : 良好 近期一到三個月發文頻率正常，且漲粉率與互動率高。 查看說明 追蹤數 292,696 互動率 1.11% 良好 觀看率 99.6…" at bounding box center [995, 388] width 702 height 419
click at [443, 101] on div "受眾分析" at bounding box center [455, 94] width 54 height 22
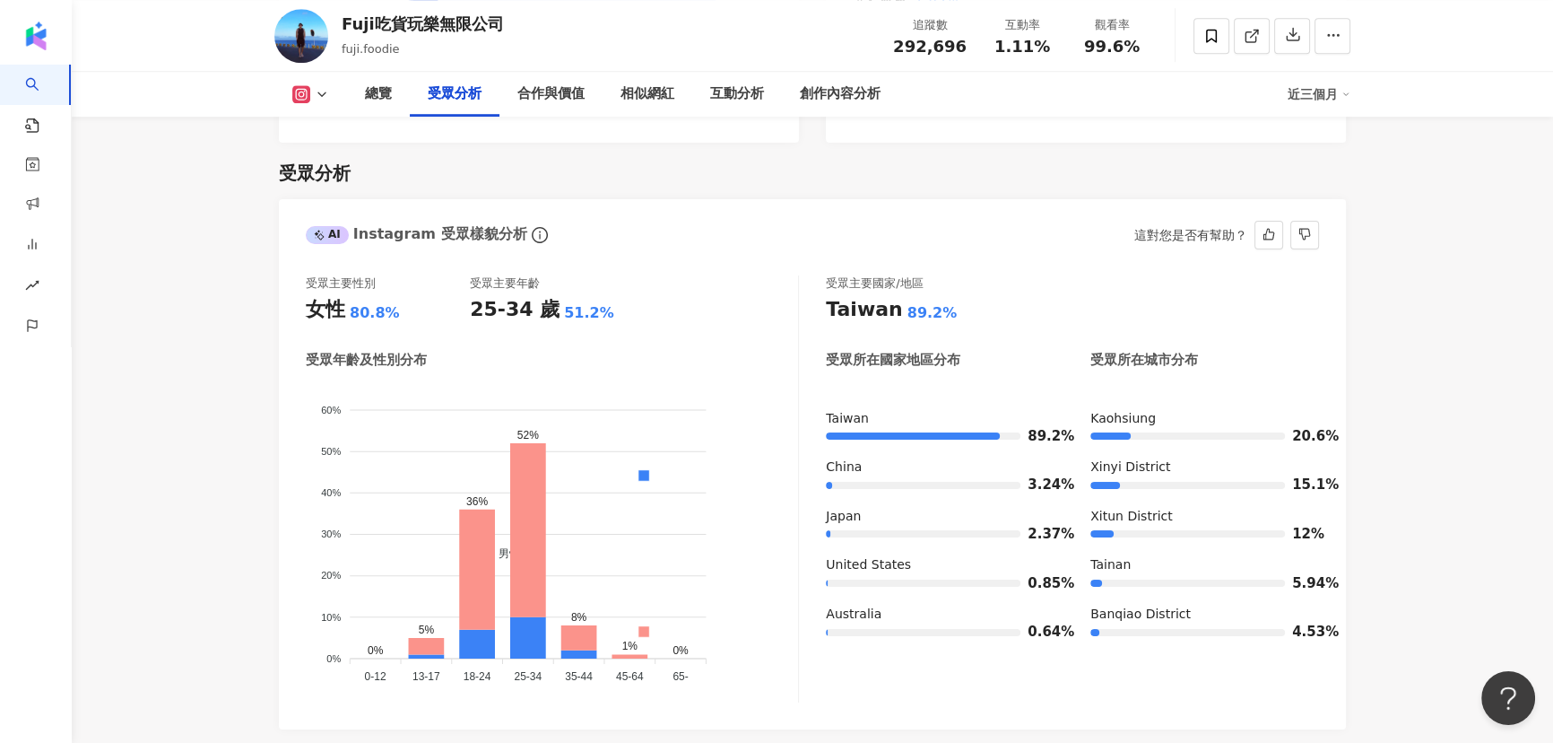
scroll to position [1549, 0]
drag, startPoint x: 500, startPoint y: 27, endPoint x: 323, endPoint y: 24, distance: 177.6
click at [323, 24] on div "Fuji吃貨玩樂無限公司 fuji.foodie 追蹤數 292,696 互動率 1.11% 觀看率 99.6%" at bounding box center [813, 35] width 1148 height 71
copy div "Fuji吃貨玩樂無限公司"
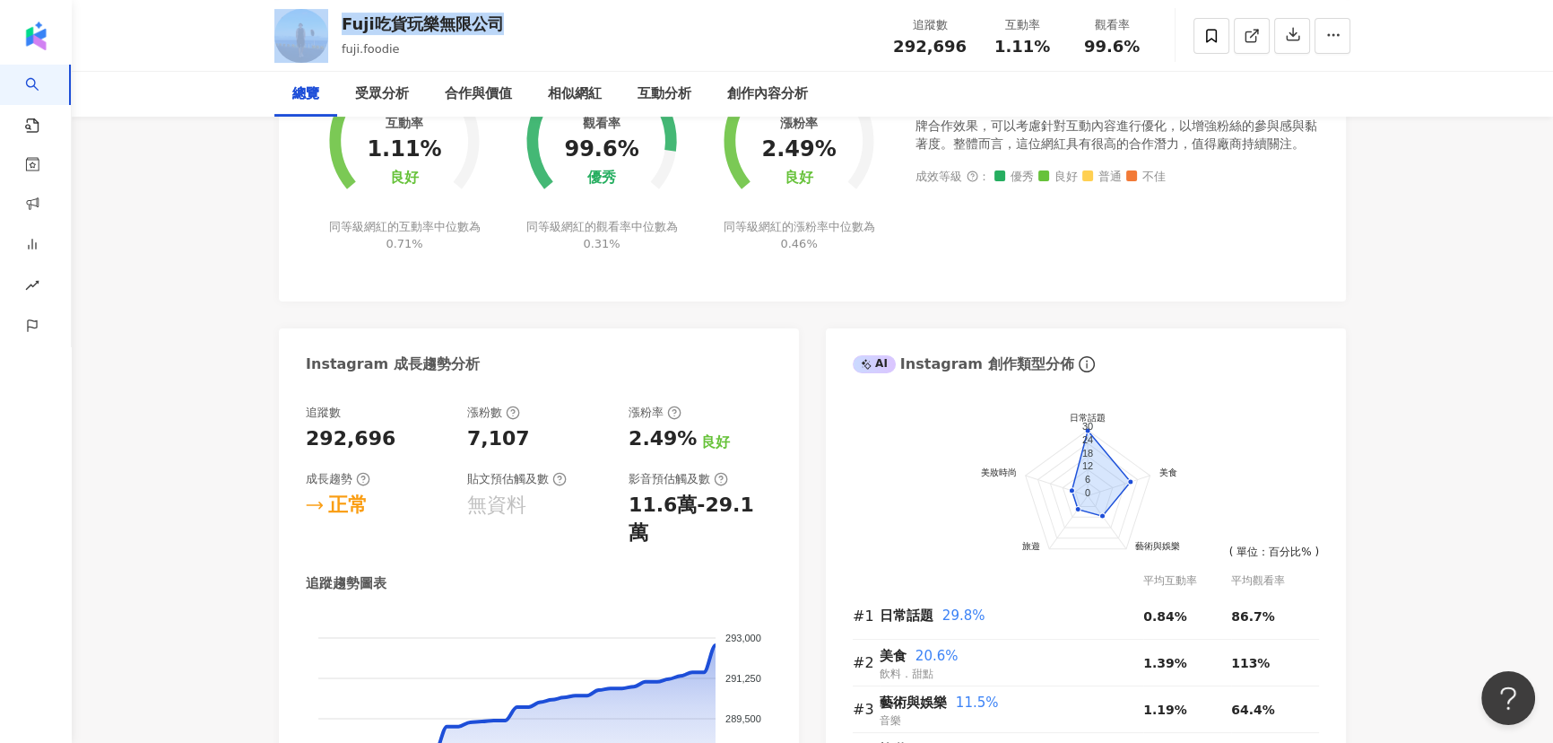
scroll to position [0, 0]
